Goal: Transaction & Acquisition: Purchase product/service

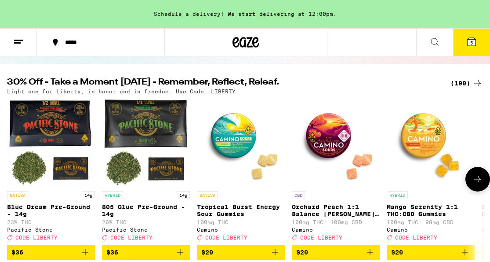
scroll to position [76, 0]
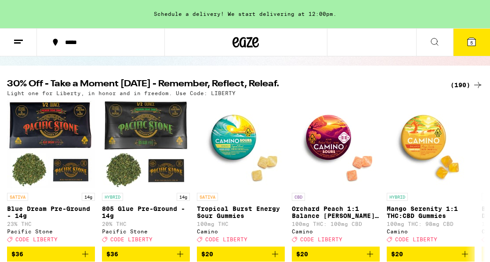
click at [465, 83] on div "(190)" at bounding box center [467, 85] width 33 height 11
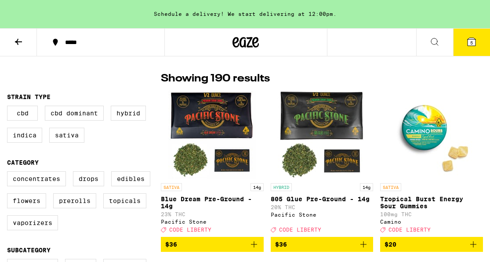
scroll to position [65, 0]
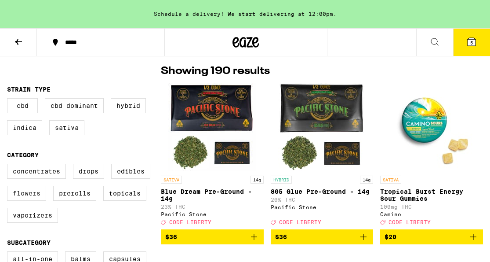
click at [28, 197] on label "Flowers" at bounding box center [26, 193] width 39 height 15
click at [9, 165] on input "Flowers" at bounding box center [9, 165] width 0 height 0
checkbox input "true"
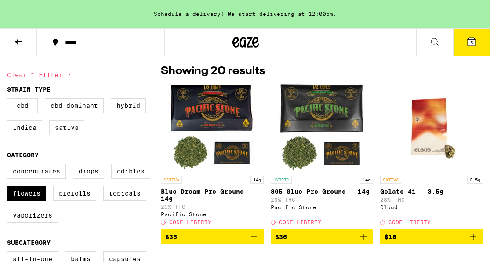
click at [73, 131] on label "Sativa" at bounding box center [66, 127] width 35 height 15
click at [9, 100] on input "Sativa" at bounding box center [9, 99] width 0 height 0
checkbox input "true"
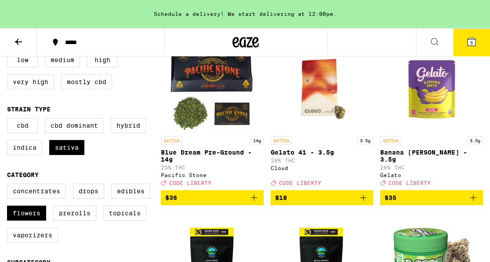
scroll to position [112, 0]
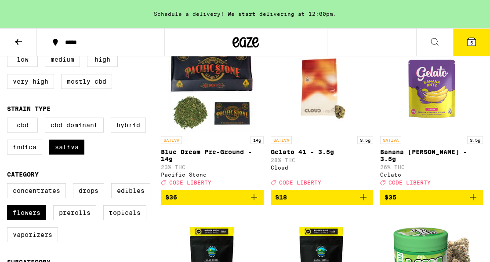
click at [364, 202] on icon "Add to bag" at bounding box center [363, 197] width 11 height 11
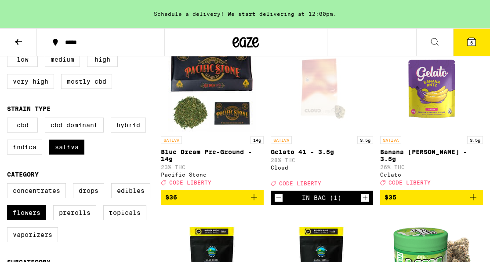
click at [468, 44] on icon at bounding box center [472, 42] width 8 height 8
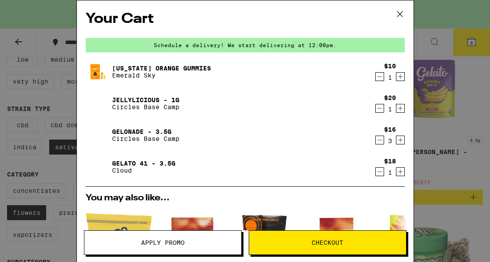
click at [378, 78] on icon "Decrement" at bounding box center [380, 76] width 8 height 11
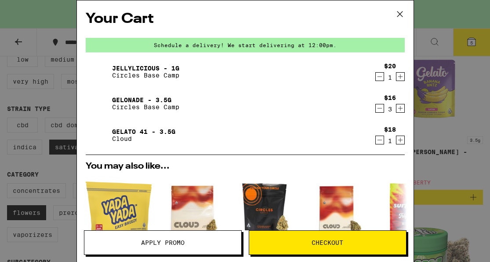
click at [378, 78] on icon "Decrement" at bounding box center [380, 76] width 8 height 11
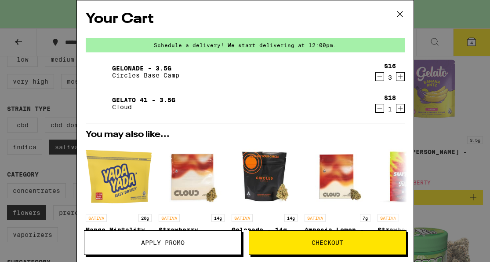
click at [378, 78] on icon "Decrement" at bounding box center [380, 76] width 8 height 11
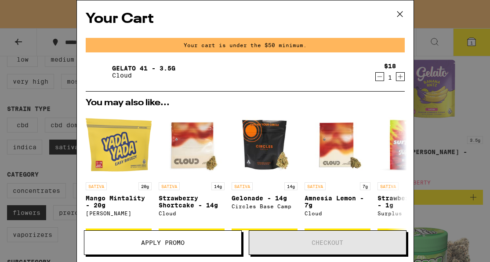
click at [396, 11] on icon at bounding box center [399, 13] width 13 height 13
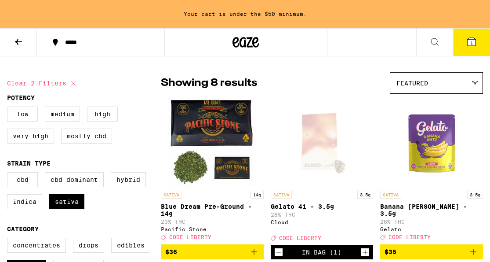
scroll to position [65, 0]
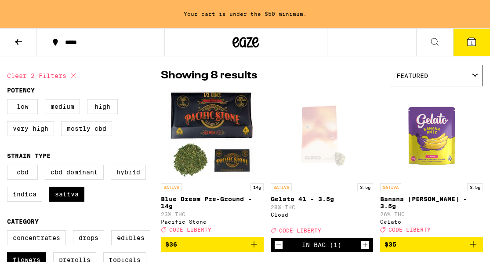
click at [117, 179] on label "Hybrid" at bounding box center [128, 171] width 35 height 15
click at [9, 166] on input "Hybrid" at bounding box center [9, 166] width 0 height 0
checkbox input "true"
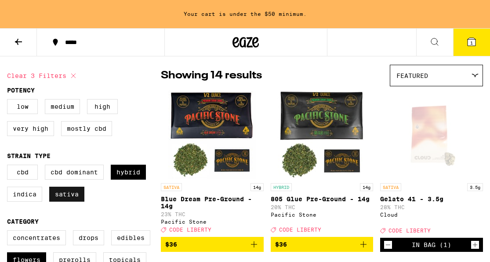
click at [67, 201] on label "Sativa" at bounding box center [66, 193] width 35 height 15
click at [9, 166] on input "Sativa" at bounding box center [9, 166] width 0 height 0
checkbox input "false"
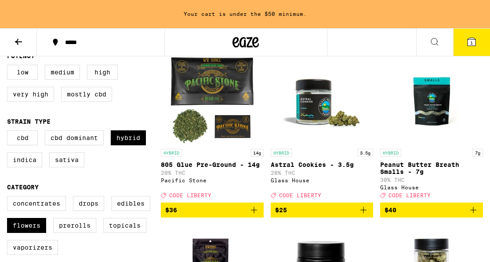
scroll to position [120, 0]
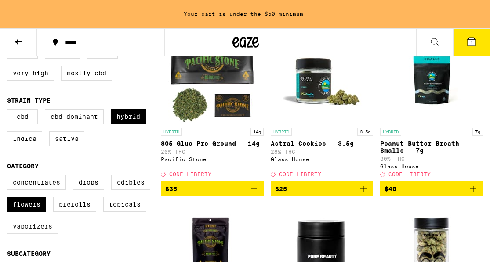
click at [40, 233] on label "Vaporizers" at bounding box center [32, 225] width 51 height 15
click at [9, 176] on input "Vaporizers" at bounding box center [9, 176] width 0 height 0
checkbox input "true"
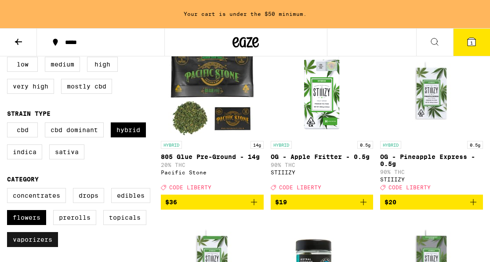
scroll to position [107, 0]
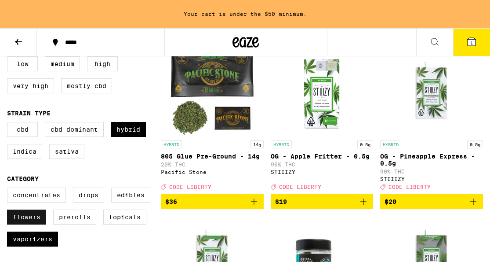
click at [35, 224] on label "Flowers" at bounding box center [26, 216] width 39 height 15
click at [9, 189] on input "Flowers" at bounding box center [9, 189] width 0 height 0
checkbox input "false"
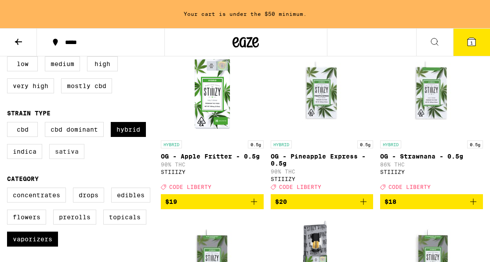
click at [70, 159] on label "Sativa" at bounding box center [66, 151] width 35 height 15
click at [9, 124] on input "Sativa" at bounding box center [9, 123] width 0 height 0
checkbox input "true"
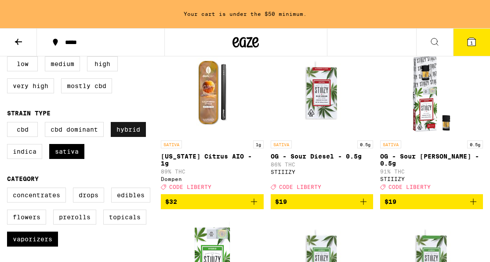
click at [133, 131] on label "Hybrid" at bounding box center [128, 129] width 35 height 15
click at [9, 124] on input "Hybrid" at bounding box center [9, 123] width 0 height 0
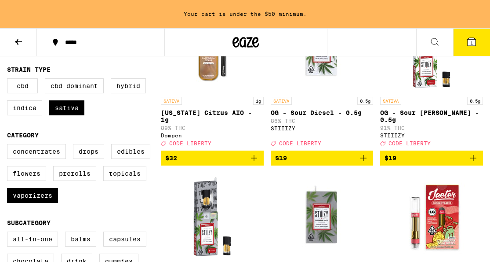
scroll to position [149, 0]
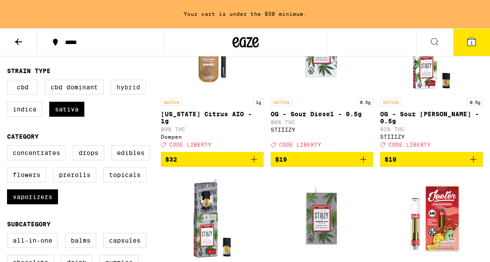
click at [128, 93] on label "Hybrid" at bounding box center [128, 87] width 35 height 15
click at [9, 81] on input "Hybrid" at bounding box center [9, 81] width 0 height 0
checkbox input "true"
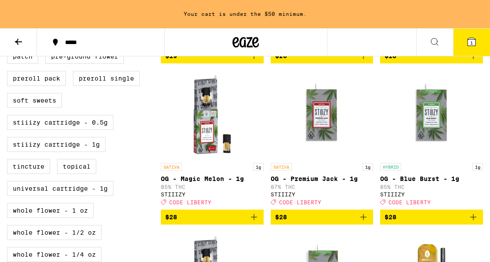
scroll to position [438, 0]
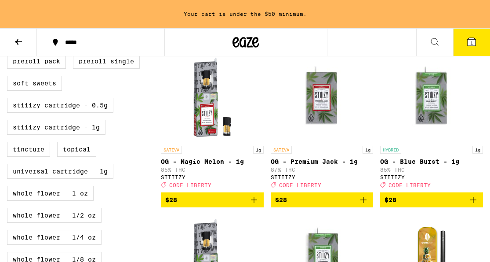
click at [361, 205] on icon "Add to bag" at bounding box center [363, 199] width 11 height 11
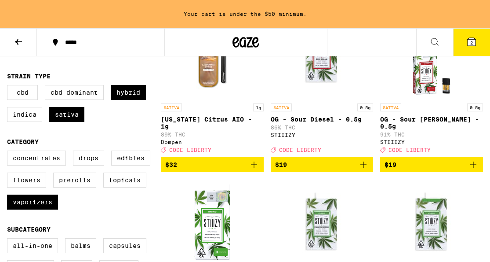
scroll to position [146, 0]
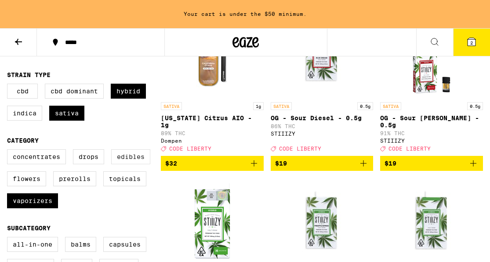
click at [138, 164] on label "Edibles" at bounding box center [130, 156] width 39 height 15
click at [9, 151] on input "Edibles" at bounding box center [9, 150] width 0 height 0
checkbox input "true"
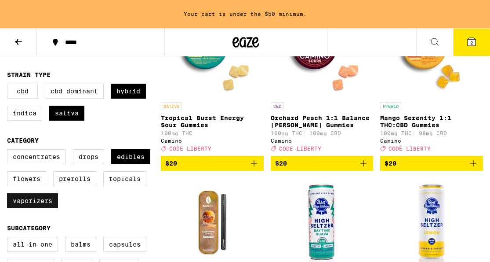
click at [37, 208] on label "Vaporizers" at bounding box center [32, 200] width 51 height 15
click at [9, 151] on input "Vaporizers" at bounding box center [9, 150] width 0 height 0
checkbox input "false"
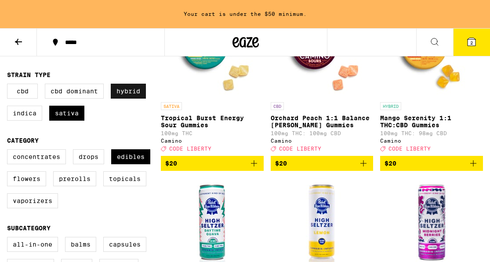
click at [120, 98] on label "Hybrid" at bounding box center [128, 91] width 35 height 15
click at [9, 85] on input "Hybrid" at bounding box center [9, 85] width 0 height 0
checkbox input "false"
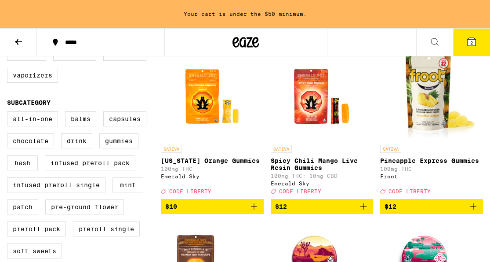
scroll to position [269, 0]
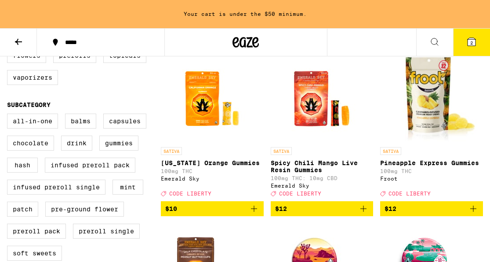
click at [255, 214] on icon "Add to bag" at bounding box center [254, 208] width 11 height 11
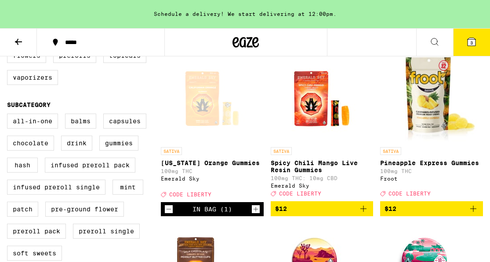
click at [467, 47] on icon at bounding box center [471, 41] width 11 height 11
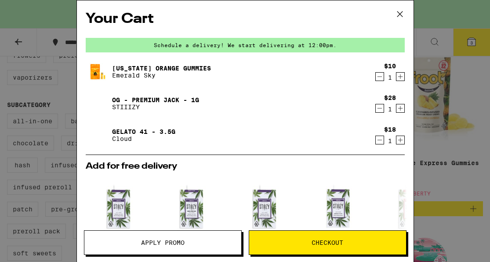
click at [401, 140] on icon "Increment" at bounding box center [401, 140] width 8 height 11
click at [205, 243] on span "Apply Promo" at bounding box center [162, 242] width 157 height 6
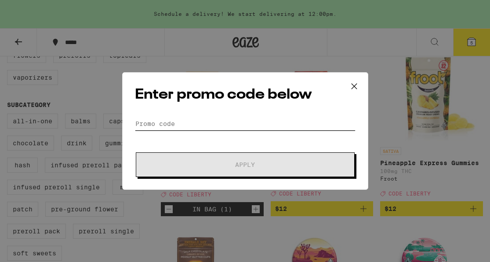
click at [215, 126] on input "Promo Code" at bounding box center [245, 123] width 221 height 13
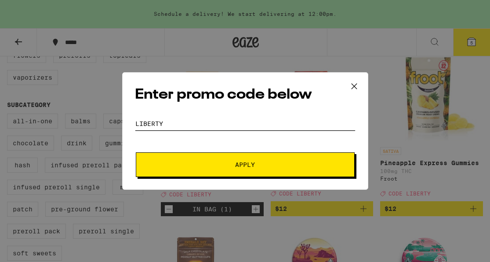
type input "liberty"
click at [226, 166] on span "Apply" at bounding box center [245, 164] width 158 height 6
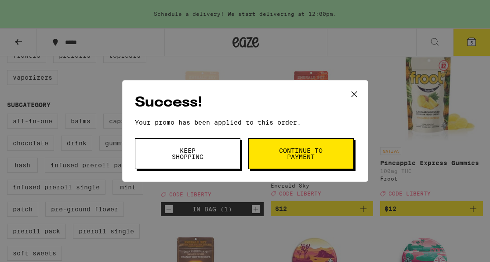
click at [216, 155] on button "Keep Shopping" at bounding box center [188, 153] width 106 height 31
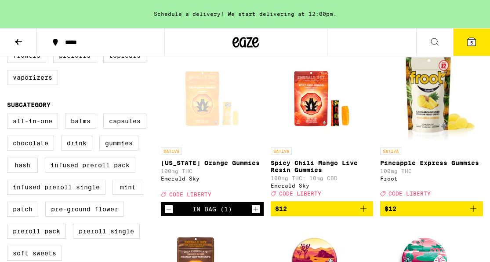
click at [477, 47] on button "5" at bounding box center [471, 42] width 37 height 27
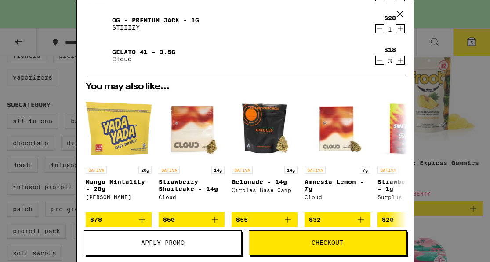
scroll to position [74, 0]
